Goal: Information Seeking & Learning: Learn about a topic

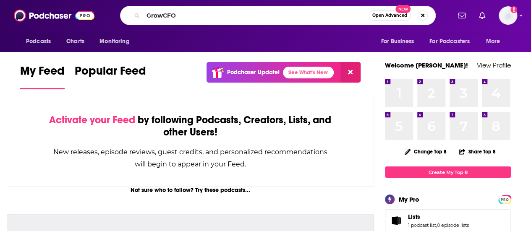
type input "GrowCFO"
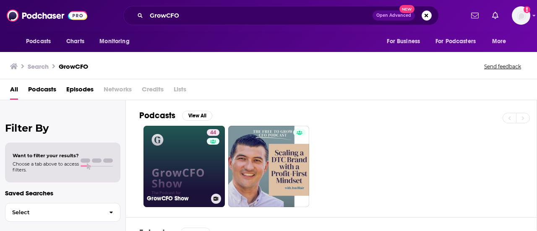
click at [176, 143] on link "44 GrowCFO Show" at bounding box center [184, 166] width 81 height 81
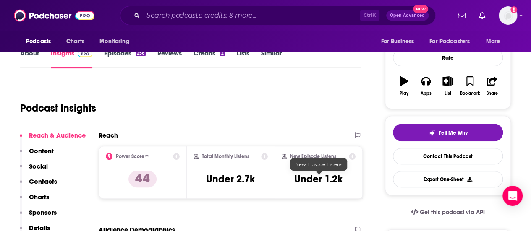
scroll to position [84, 0]
